Goal: Use online tool/utility: Utilize a website feature to perform a specific function

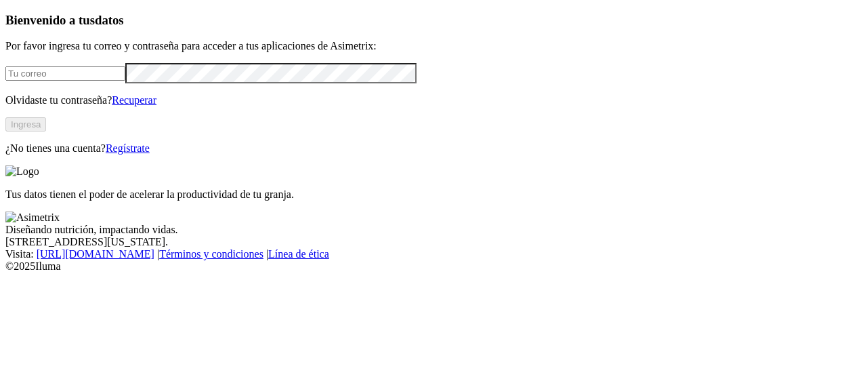
type input "[EMAIL_ADDRESS][PERSON_NAME][DOMAIN_NAME]"
click at [46, 131] on button "Ingresa" at bounding box center [25, 124] width 41 height 14
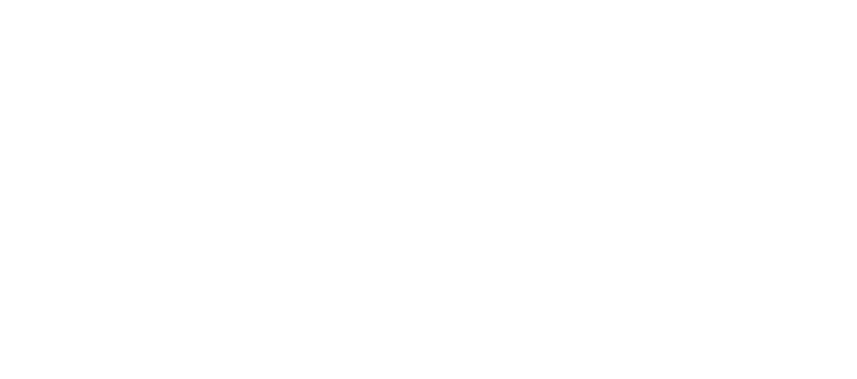
type input "cachi"
type input "cachica"
